Goal: Task Accomplishment & Management: Manage account settings

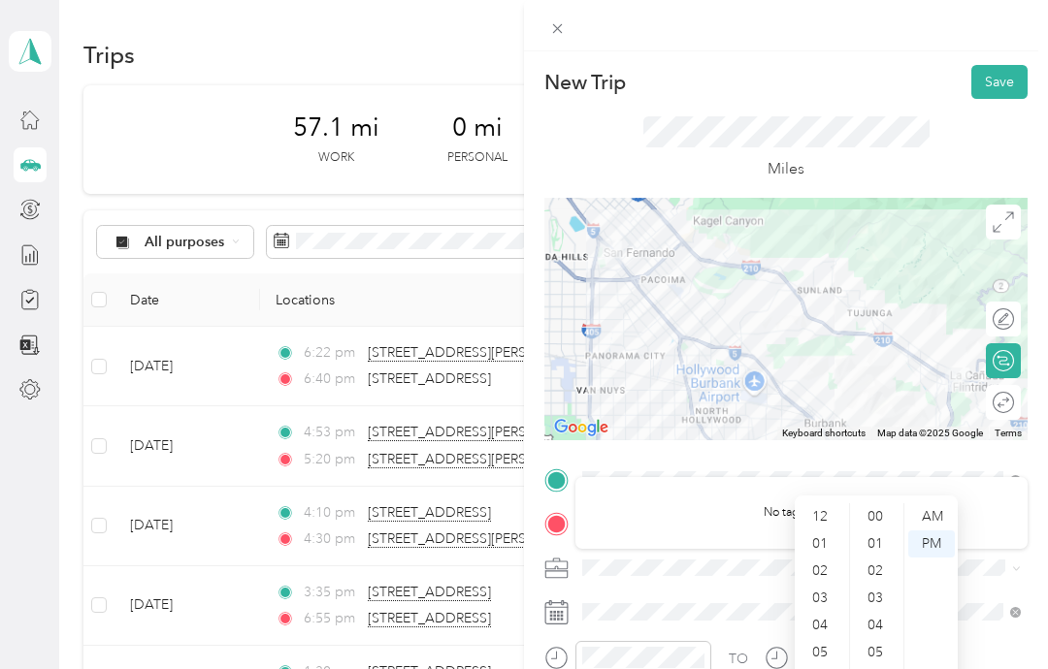
click at [927, 503] on div "AM" at bounding box center [931, 516] width 47 height 27
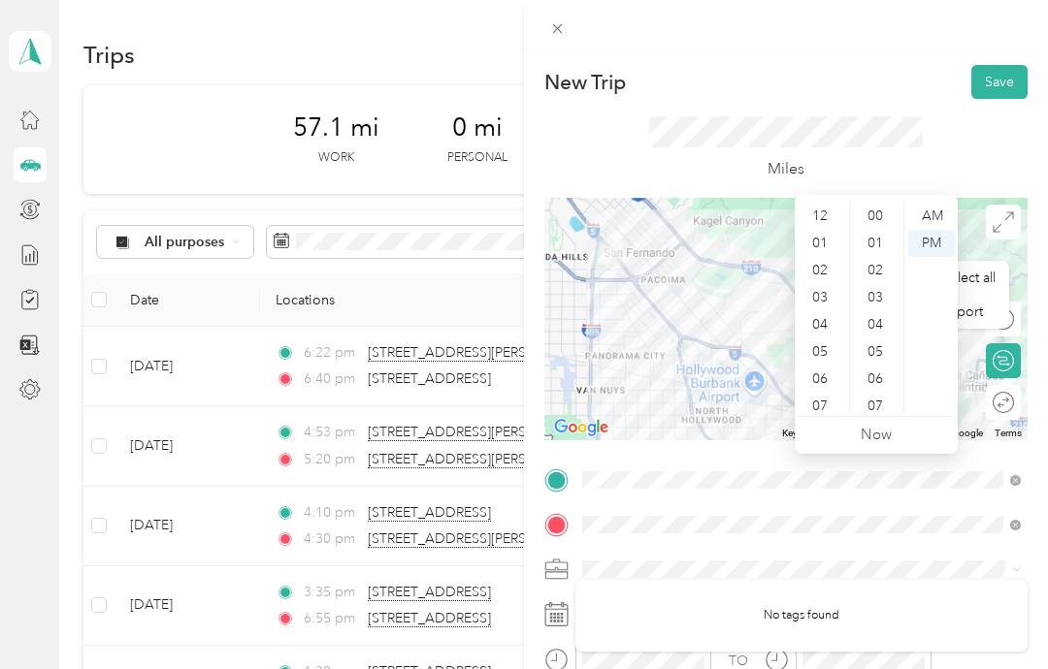
scroll to position [405, 0]
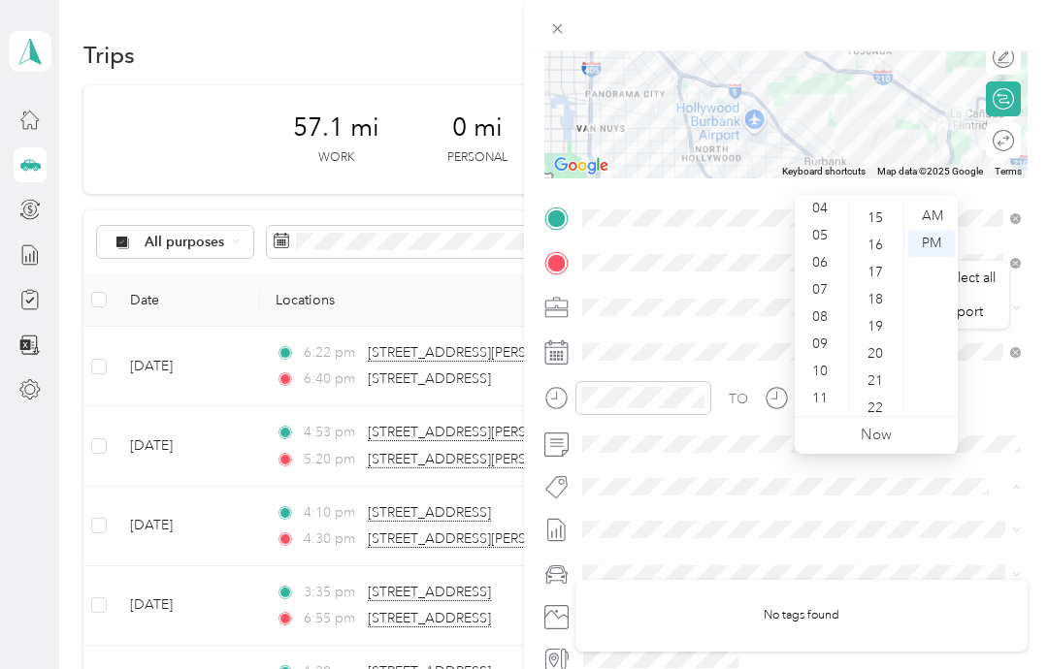
click at [939, 203] on div "AM" at bounding box center [931, 216] width 47 height 27
click at [888, 426] on link "Now" at bounding box center [875, 435] width 31 height 18
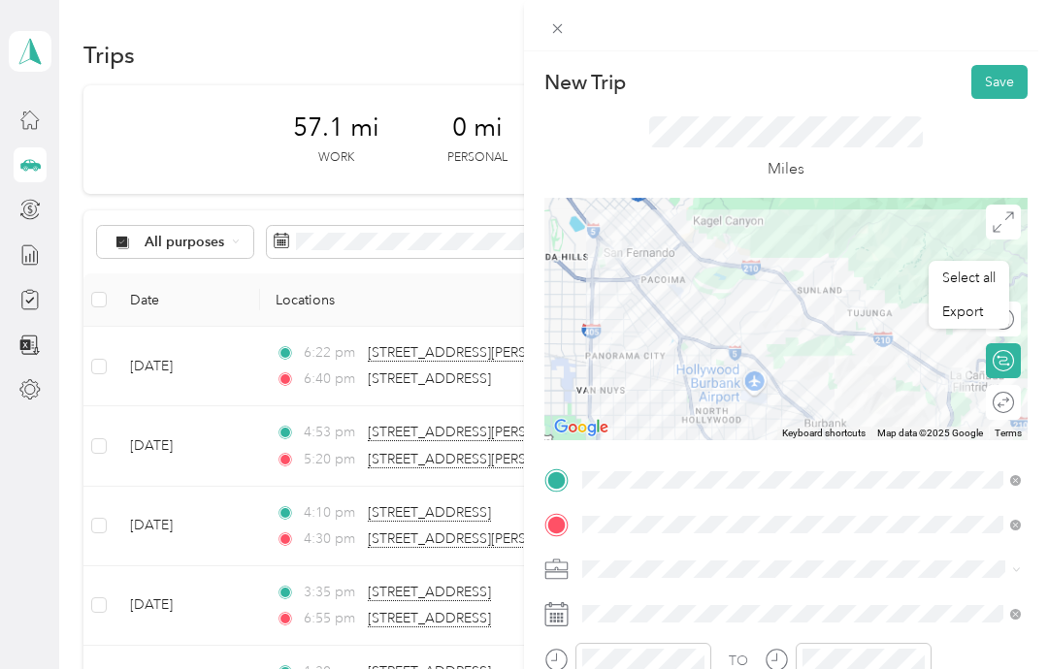
scroll to position [0, 0]
click at [1008, 89] on button "Save" at bounding box center [999, 82] width 56 height 34
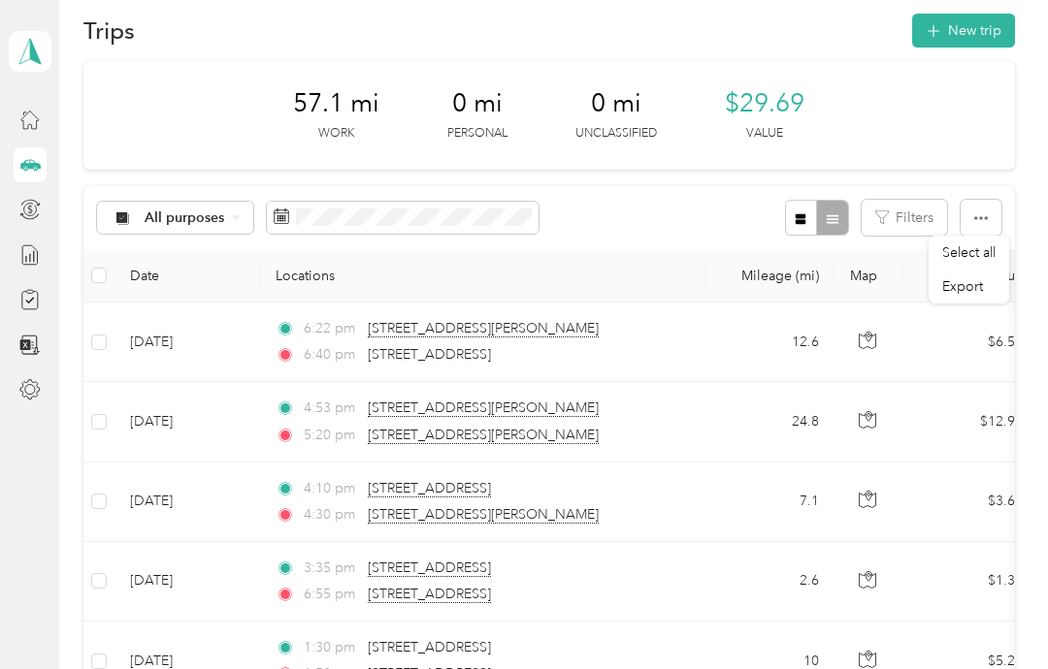
click at [706, 402] on td "24.8" at bounding box center [770, 422] width 128 height 80
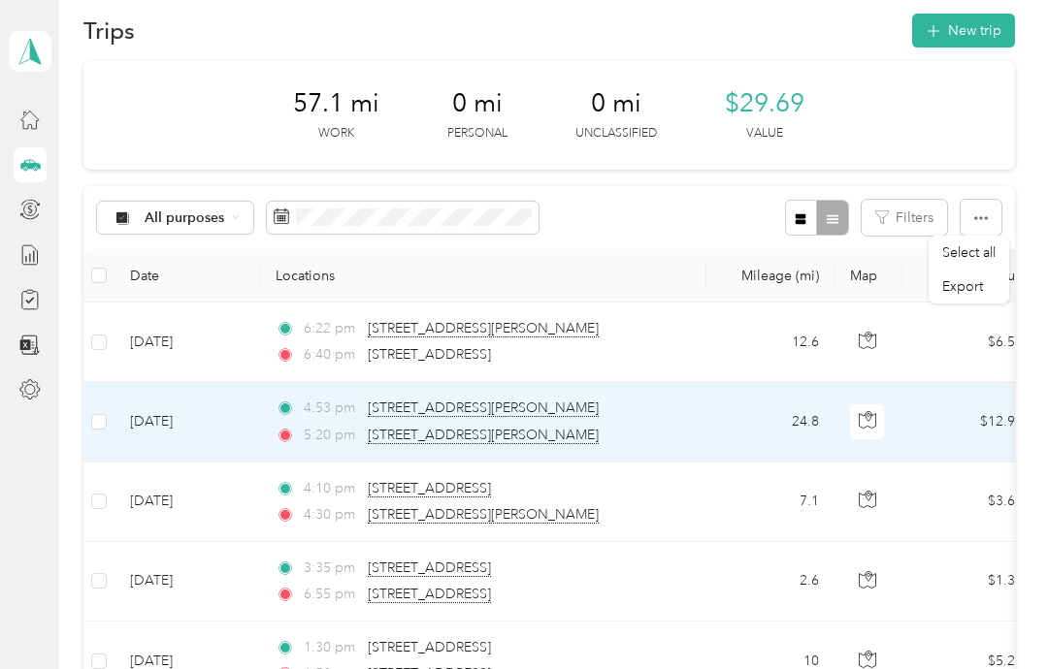
scroll to position [25, 0]
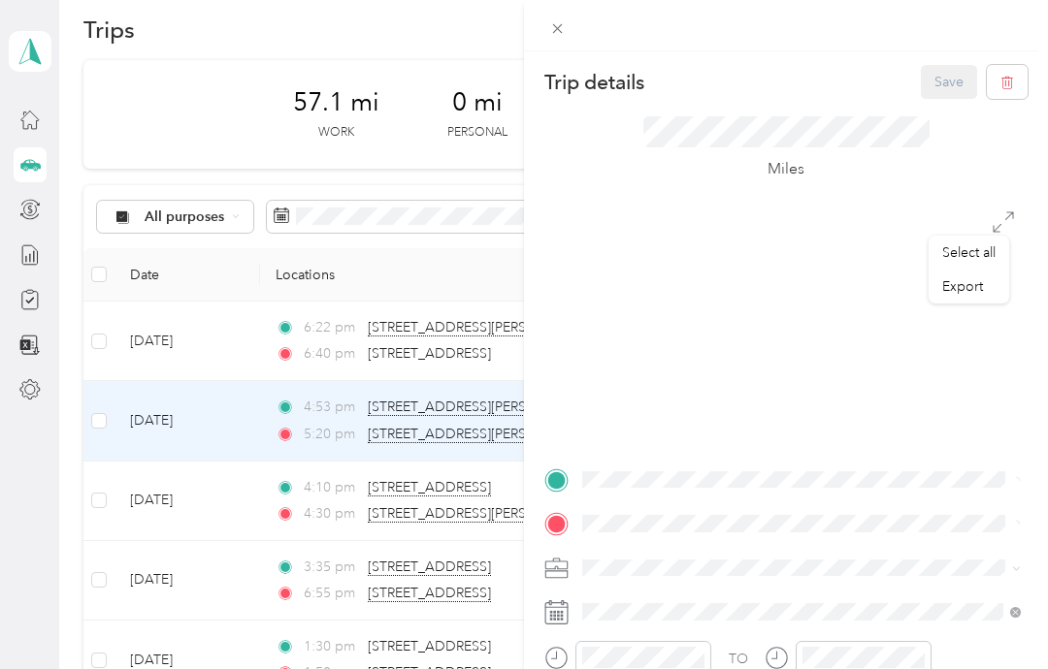
click at [487, 204] on div "Trip details Save This trip cannot be edited because it is either under review,…" at bounding box center [524, 334] width 1048 height 669
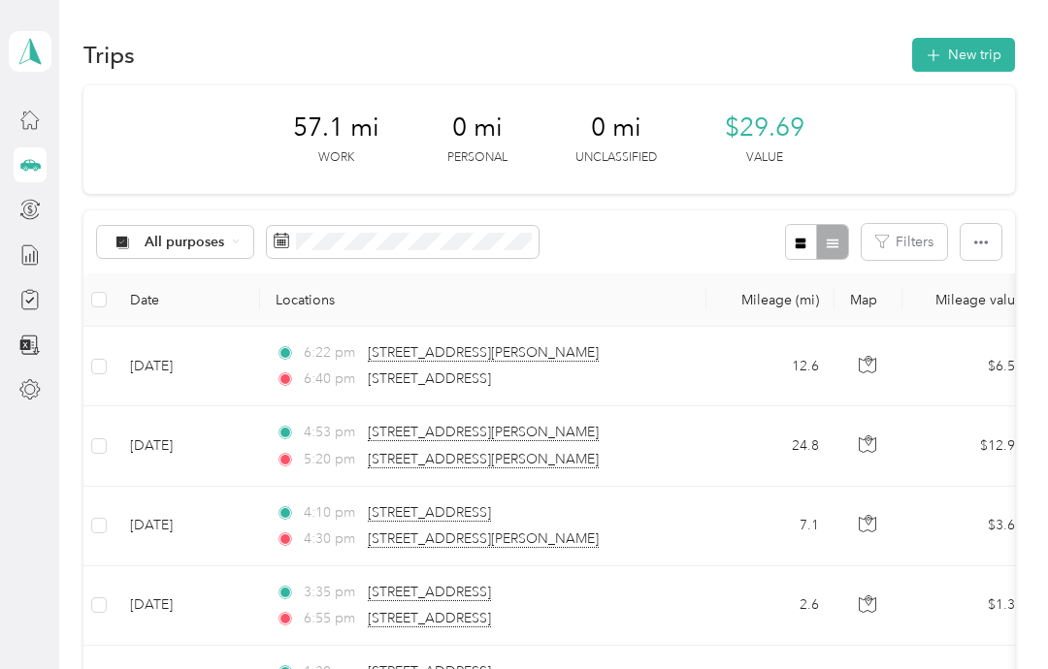
click at [385, 101] on div "57.1 mi Work 0 mi Personal 0 mi Unclassified $29.69 Value" at bounding box center [548, 139] width 931 height 109
click at [977, 57] on button "New trip" at bounding box center [963, 55] width 103 height 34
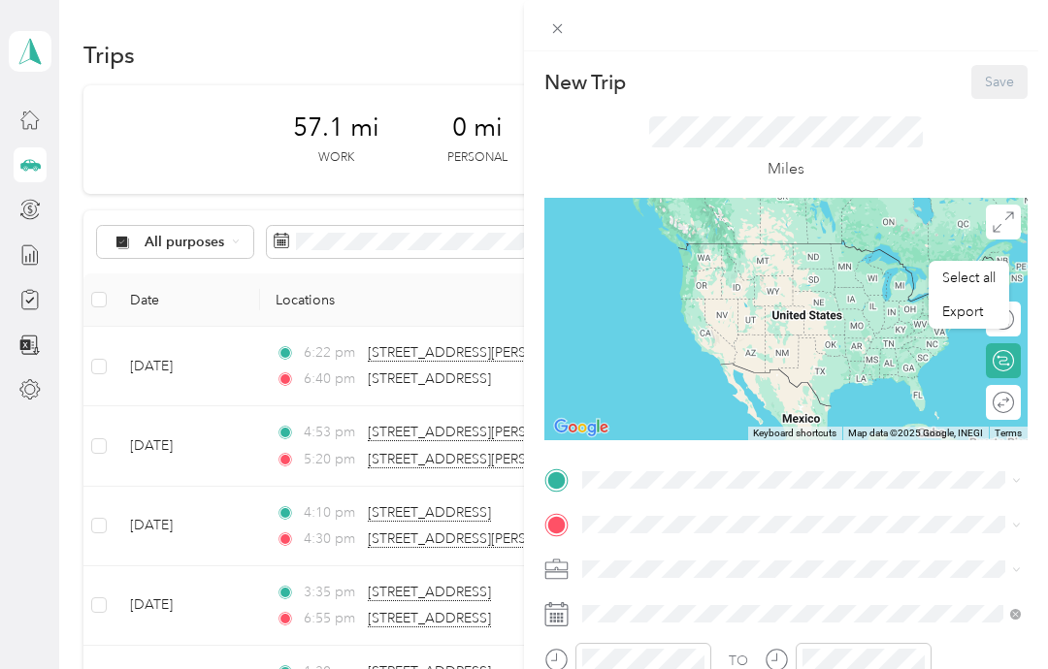
click at [430, 238] on div "New Trip Save This trip cannot be edited because it is either under review, app…" at bounding box center [524, 334] width 1048 height 669
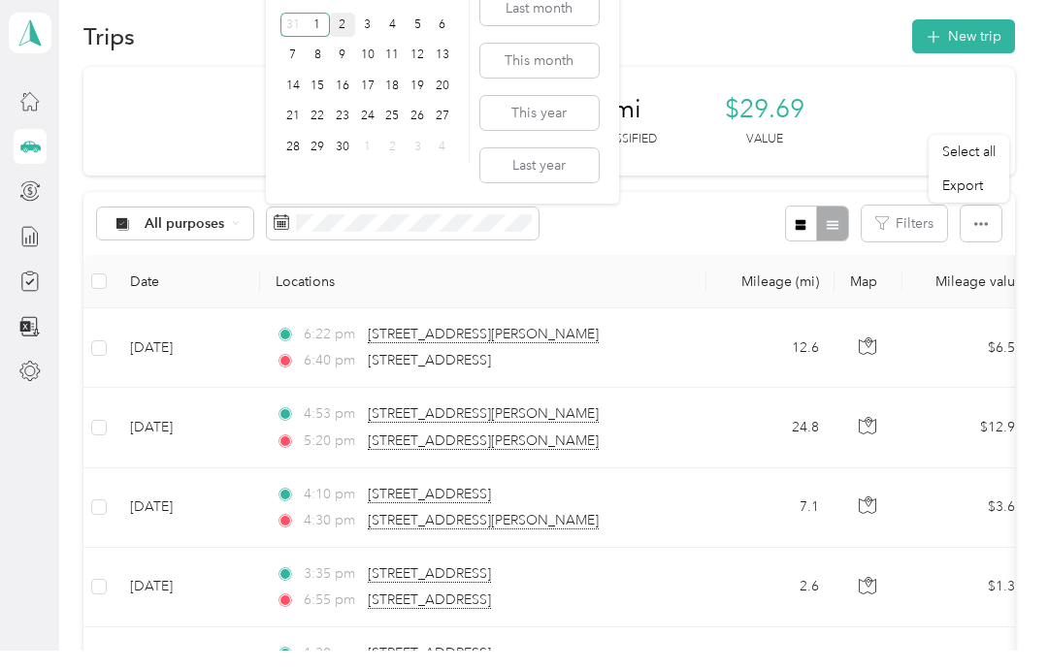
click at [356, 31] on div "3" at bounding box center [367, 43] width 25 height 24
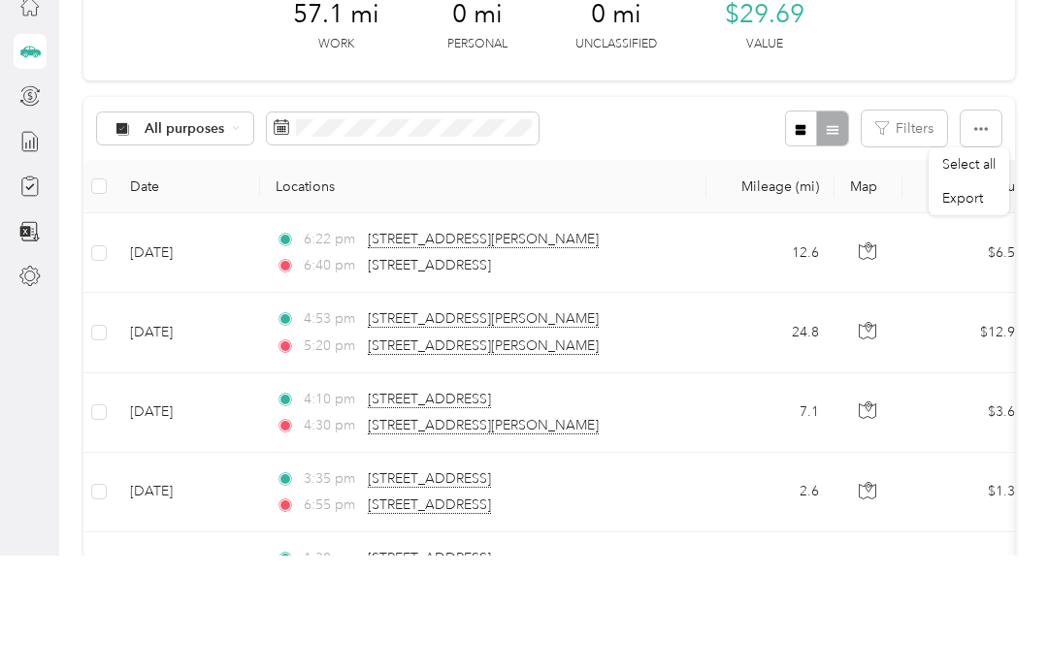
click at [637, 274] on th "Locations" at bounding box center [483, 300] width 446 height 53
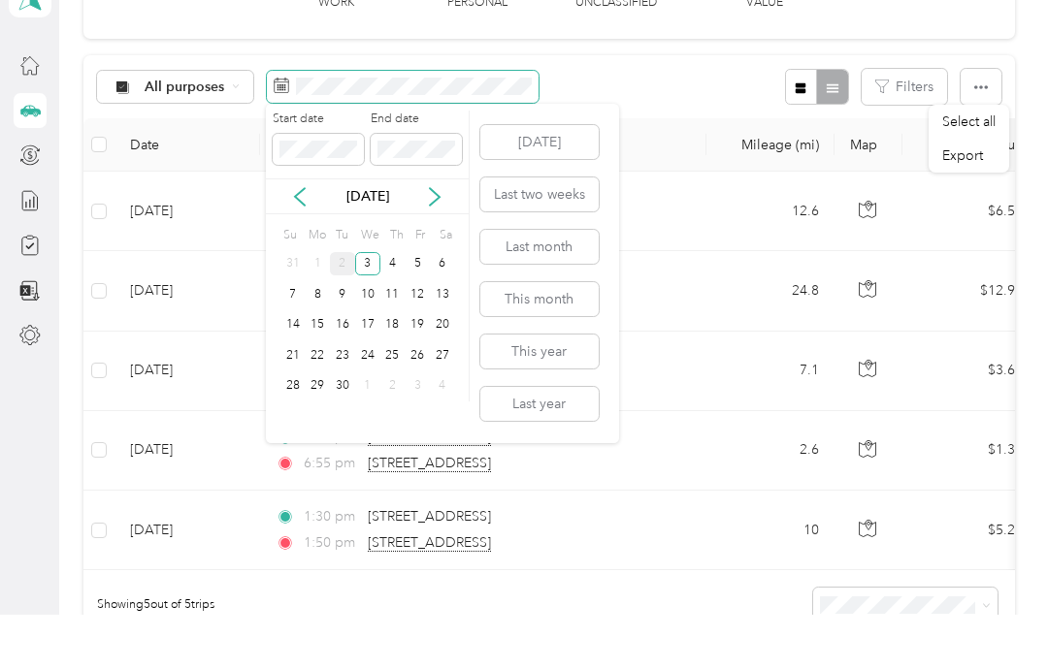
scroll to position [102, 0]
click at [351, 307] on div "2" at bounding box center [342, 319] width 25 height 24
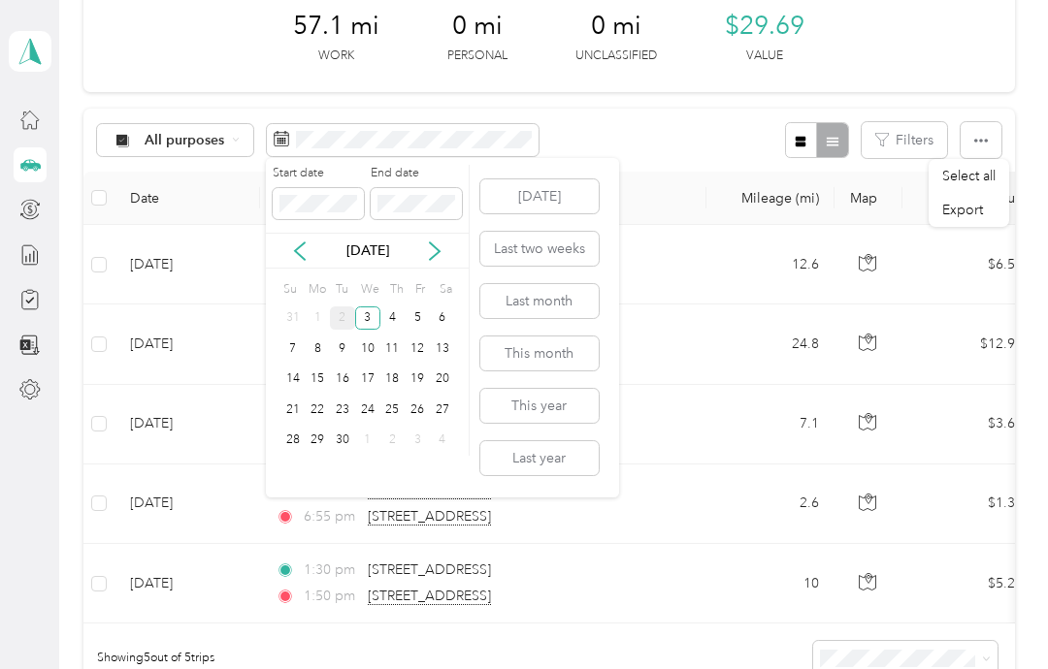
click at [336, 307] on div "2" at bounding box center [342, 319] width 25 height 24
click at [292, 242] on icon at bounding box center [299, 251] width 19 height 19
click at [437, 242] on icon at bounding box center [434, 251] width 19 height 19
click at [540, 179] on button "[DATE]" at bounding box center [539, 196] width 118 height 34
